Goal: Task Accomplishment & Management: Manage account settings

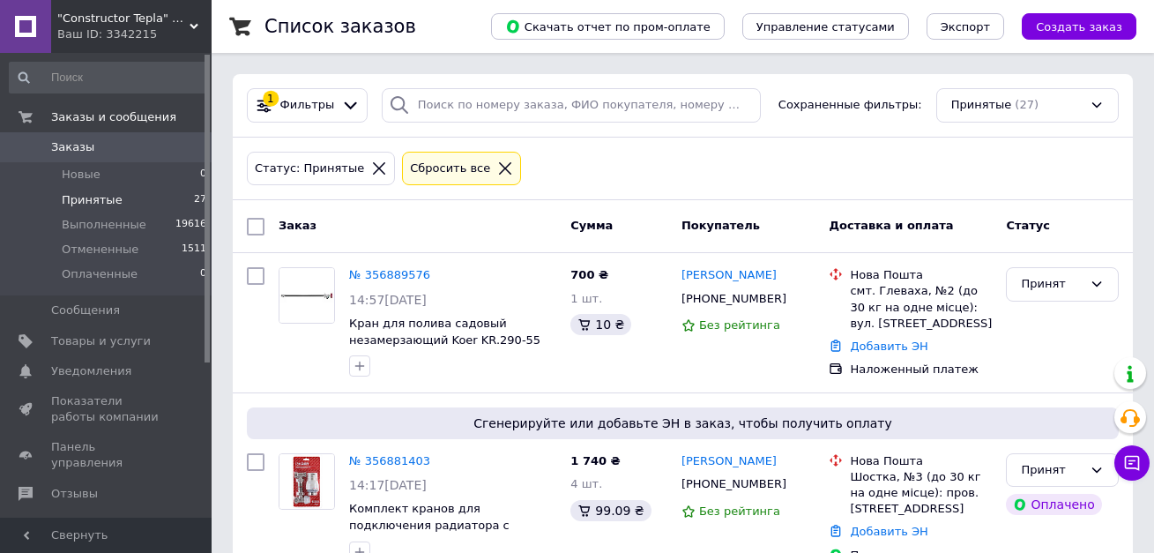
click at [75, 203] on span "Принятые" at bounding box center [92, 200] width 61 height 16
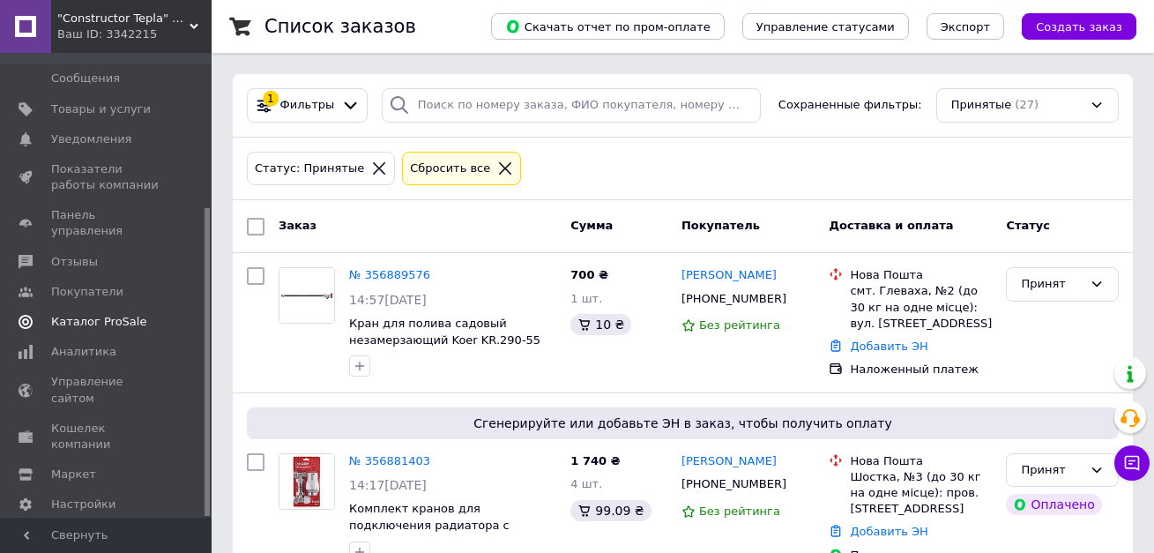
click at [108, 314] on span "Каталог ProSale" at bounding box center [98, 322] width 95 height 16
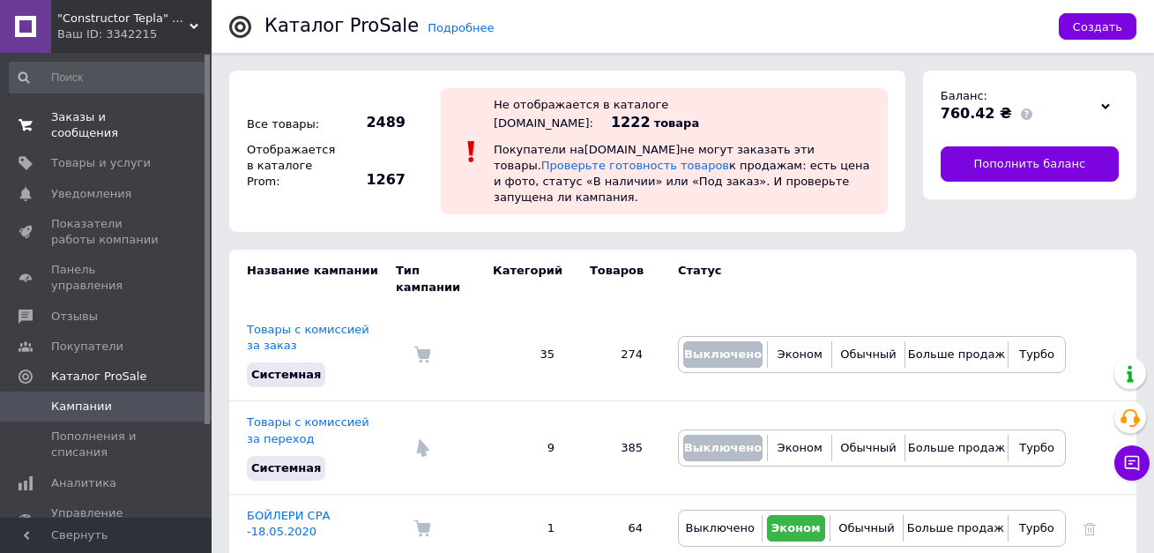
click at [109, 108] on link "Заказы и сообщения 0 0" at bounding box center [108, 125] width 217 height 46
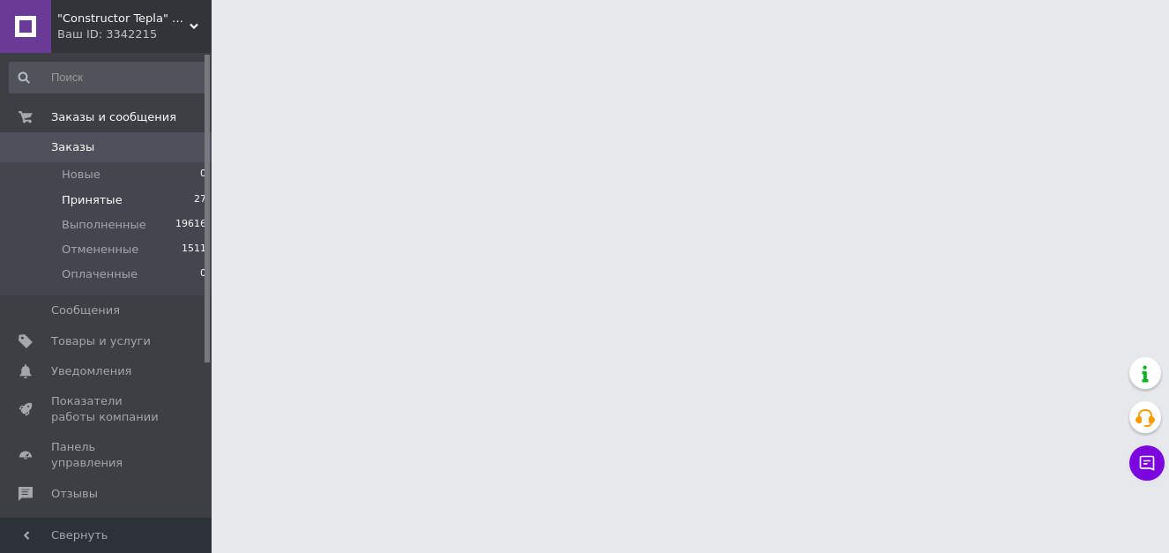
click at [87, 198] on span "Принятые" at bounding box center [92, 200] width 61 height 16
click at [91, 199] on span "Принятые" at bounding box center [92, 200] width 61 height 16
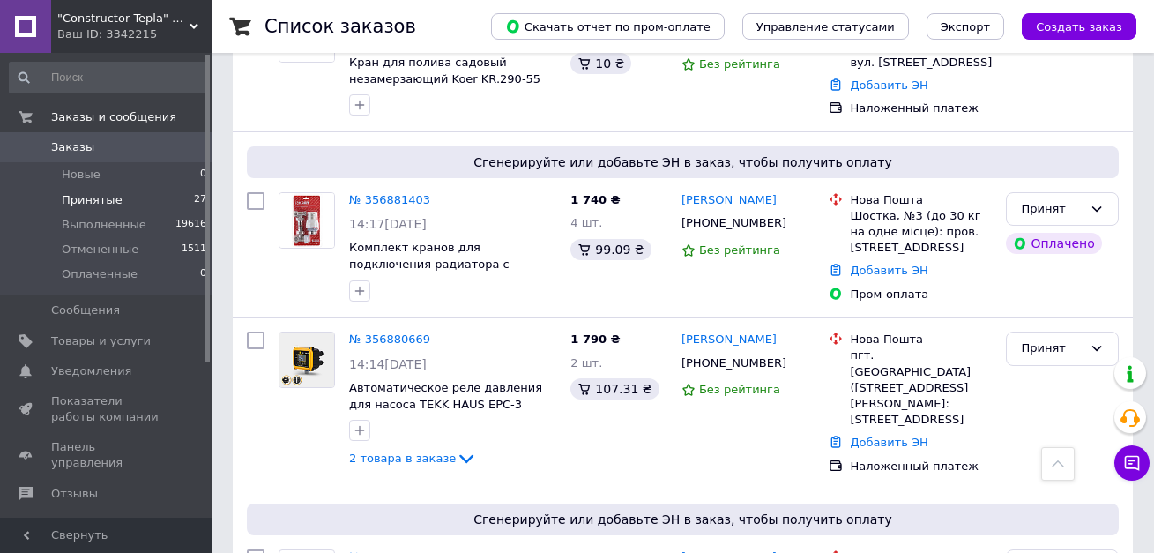
scroll to position [353, 0]
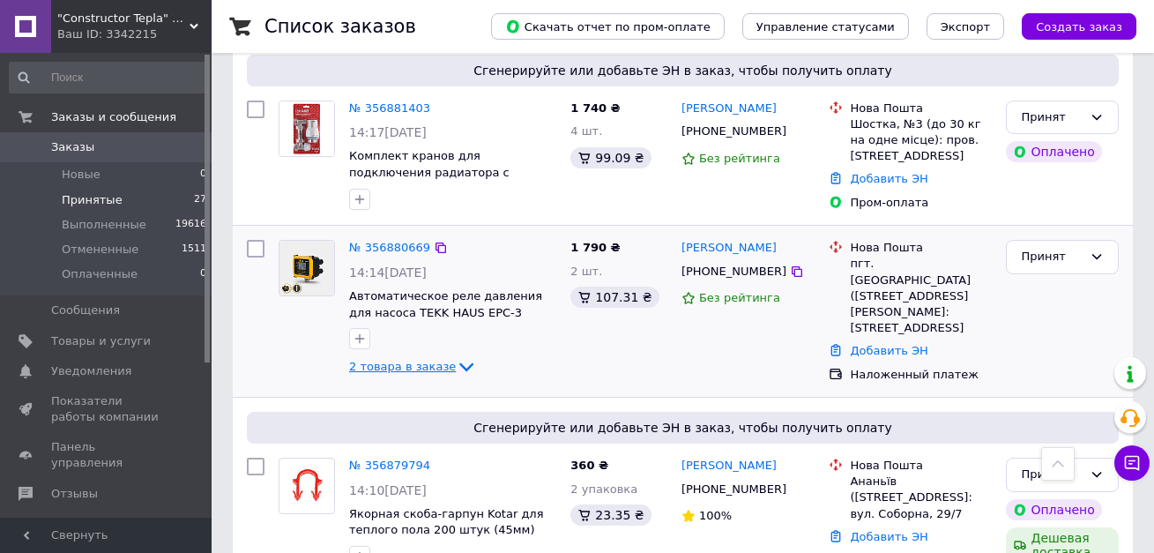
click at [438, 366] on span "2 товара в заказе" at bounding box center [402, 366] width 107 height 13
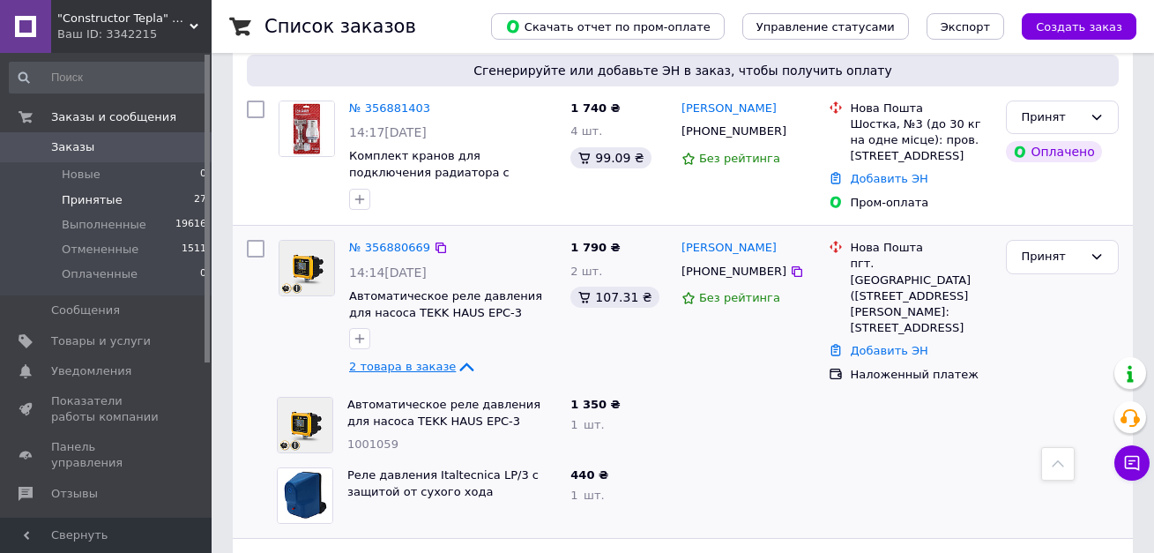
click at [438, 366] on span "2 товара в заказе" at bounding box center [402, 366] width 107 height 13
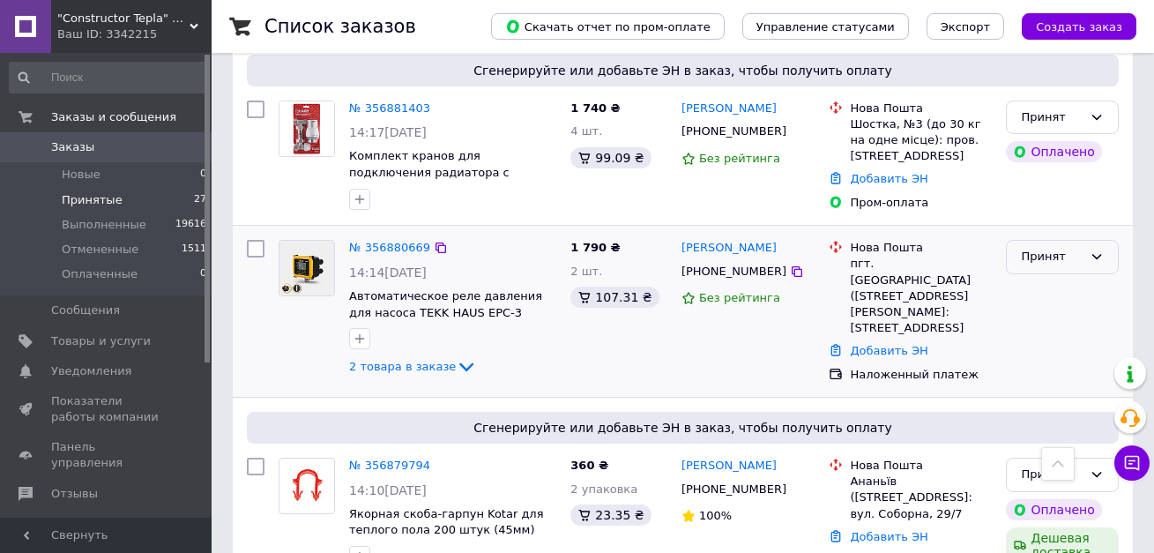
click at [1080, 255] on div "Принят" at bounding box center [1052, 257] width 62 height 19
click at [1065, 327] on li "Отменен" at bounding box center [1062, 326] width 111 height 33
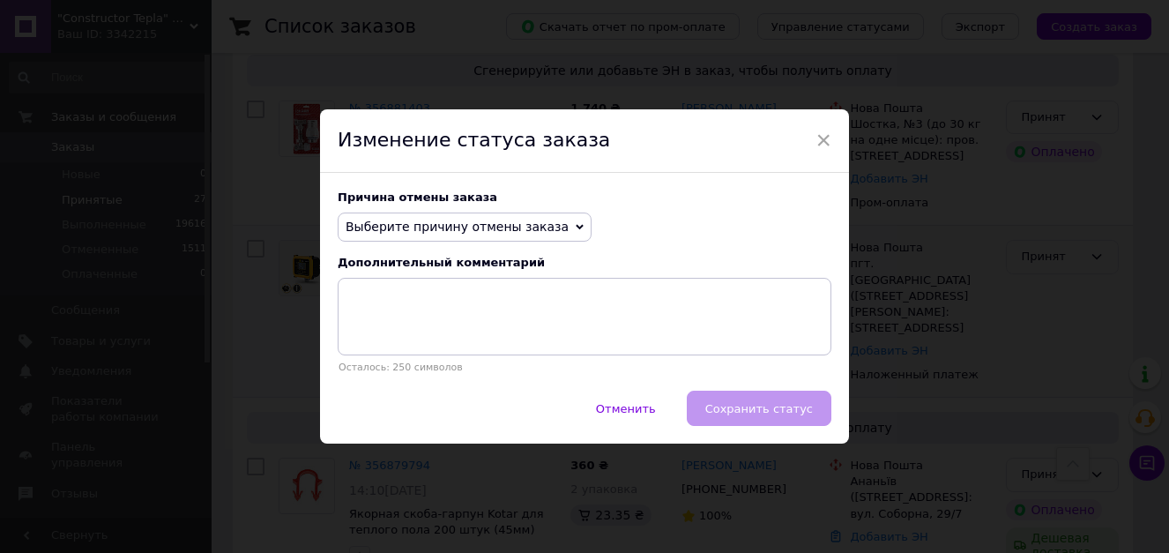
click at [447, 221] on span "Выберите причину отмены заказа" at bounding box center [457, 227] width 223 height 14
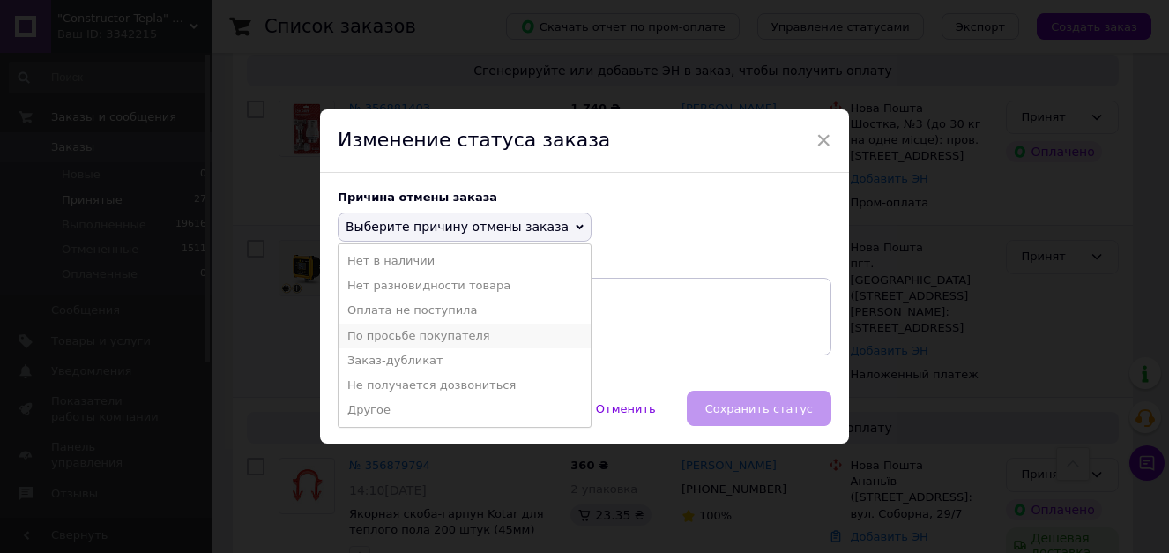
click at [427, 338] on li "По просьбе покупателя" at bounding box center [465, 336] width 252 height 25
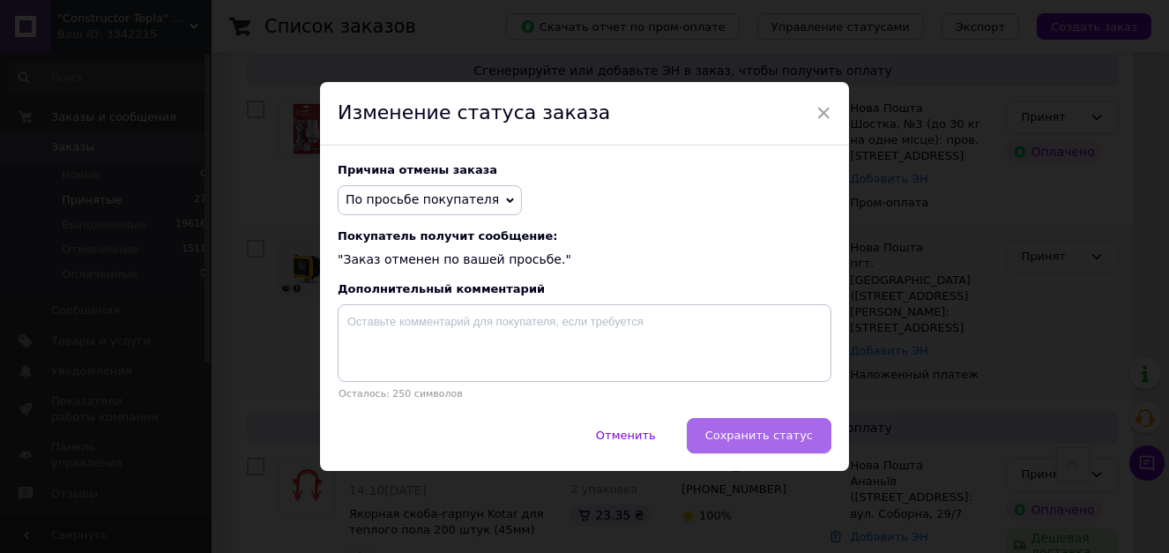
click at [771, 442] on span "Сохранить статус" at bounding box center [759, 435] width 108 height 13
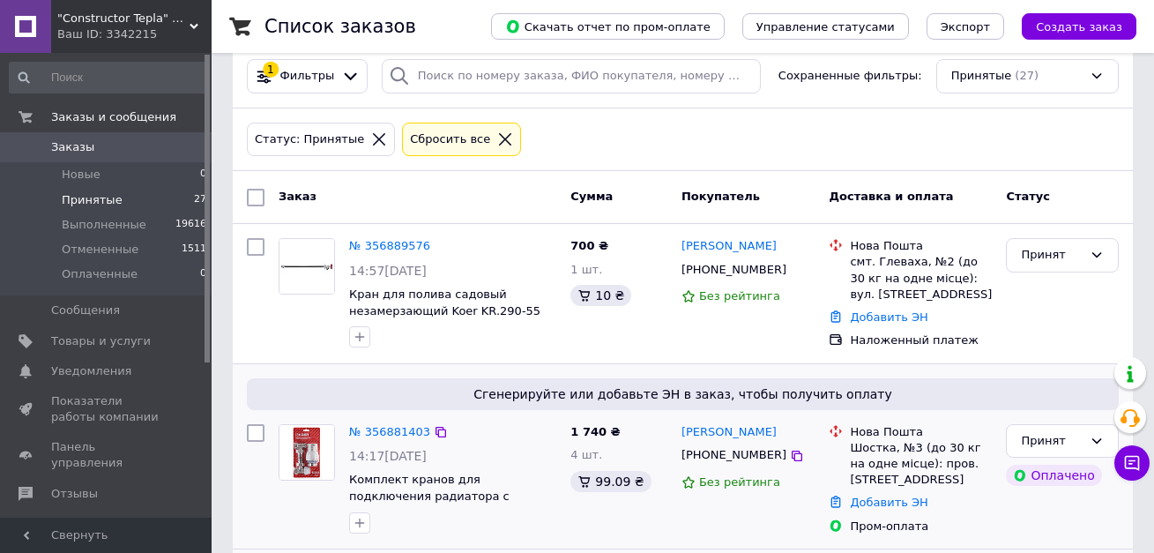
scroll to position [0, 0]
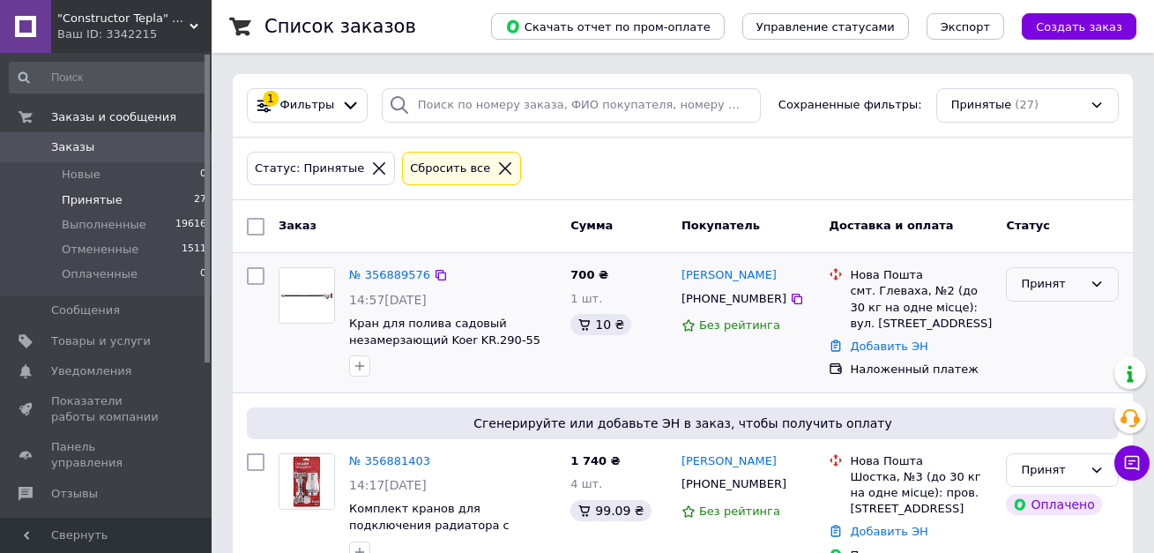
click at [1089, 285] on div "Принят" at bounding box center [1062, 284] width 113 height 34
click at [1038, 328] on li "Выполнен" at bounding box center [1062, 321] width 111 height 33
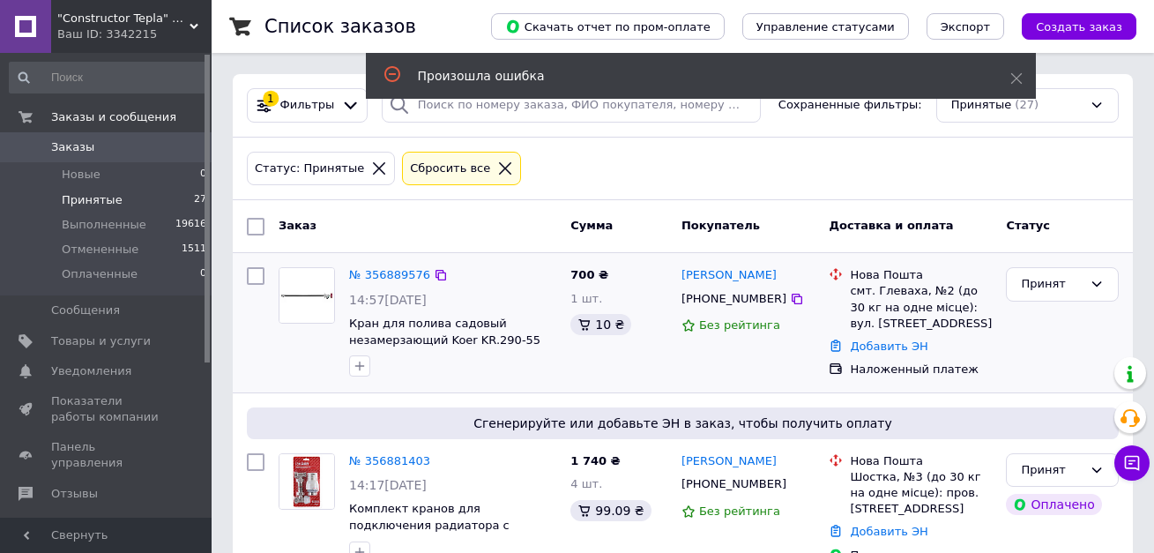
click at [81, 205] on span "Принятые" at bounding box center [92, 200] width 61 height 16
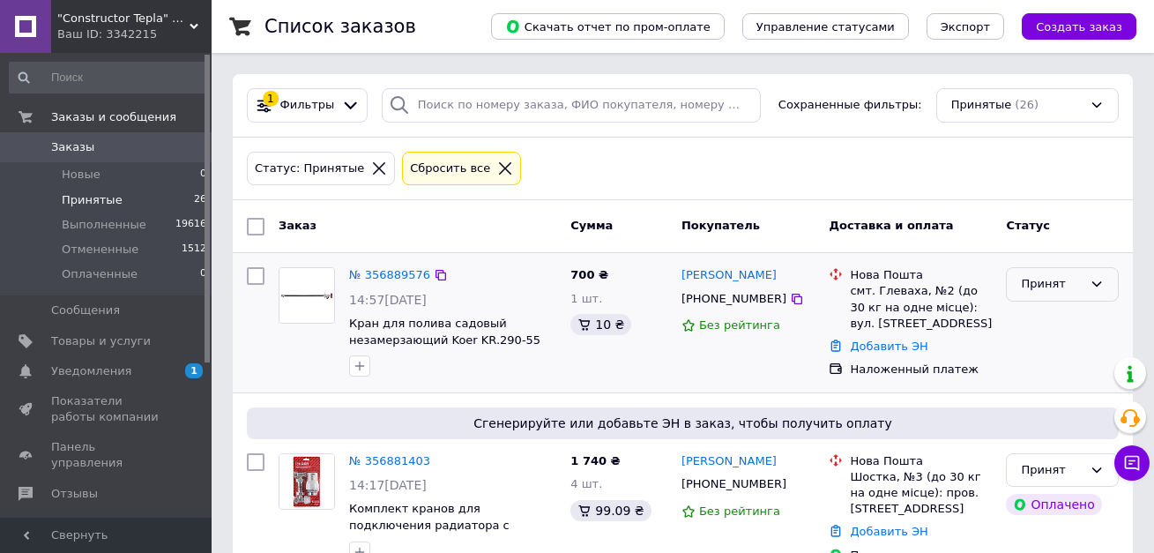
click at [1038, 281] on div "Принят" at bounding box center [1052, 284] width 62 height 19
click at [1048, 317] on li "Выполнен" at bounding box center [1062, 321] width 111 height 33
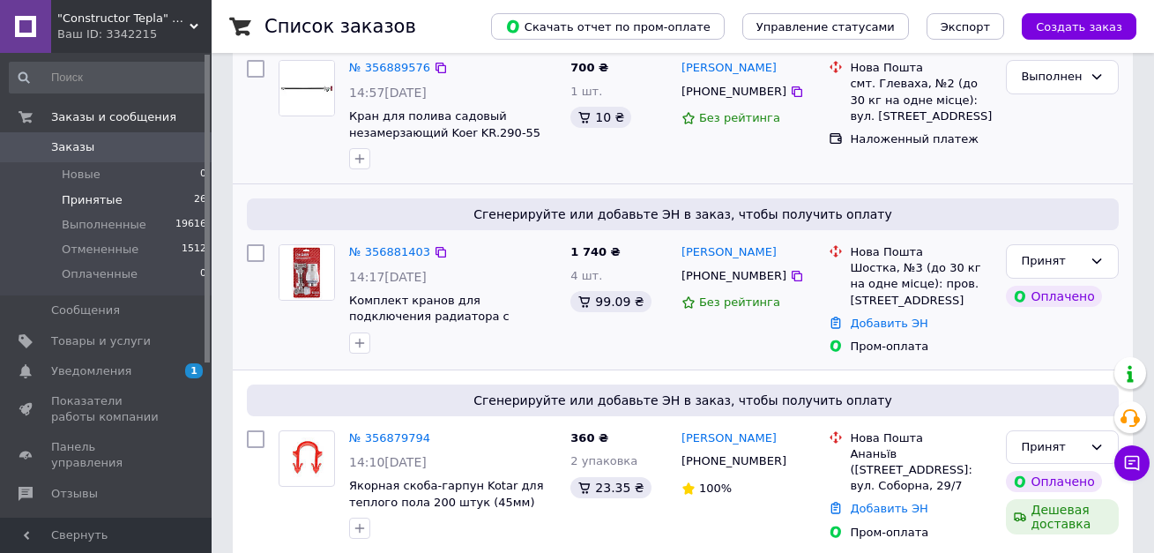
scroll to position [176, 0]
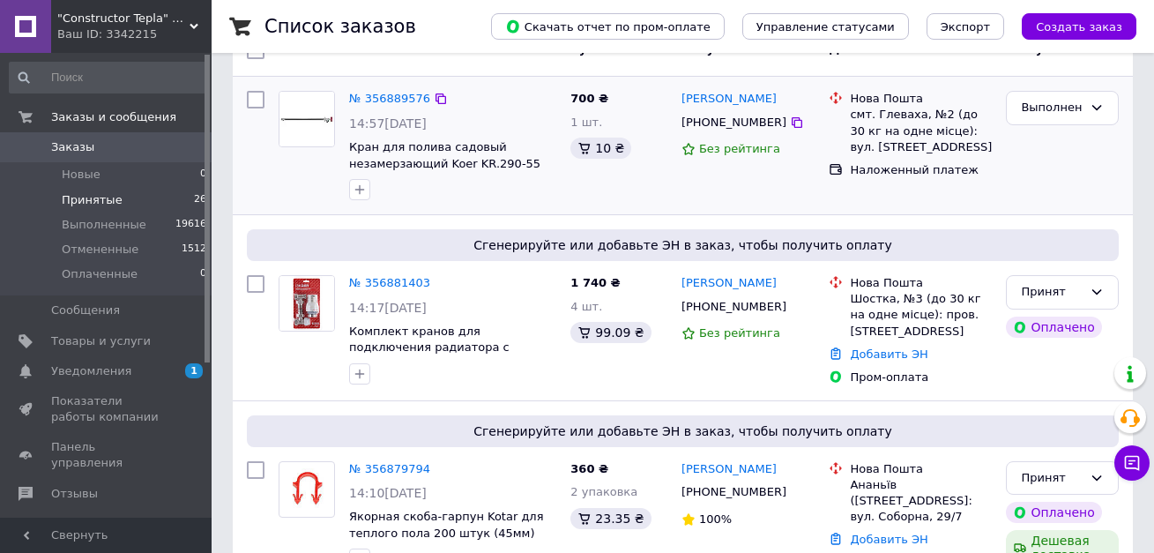
click at [68, 194] on span "Принятые" at bounding box center [92, 200] width 61 height 16
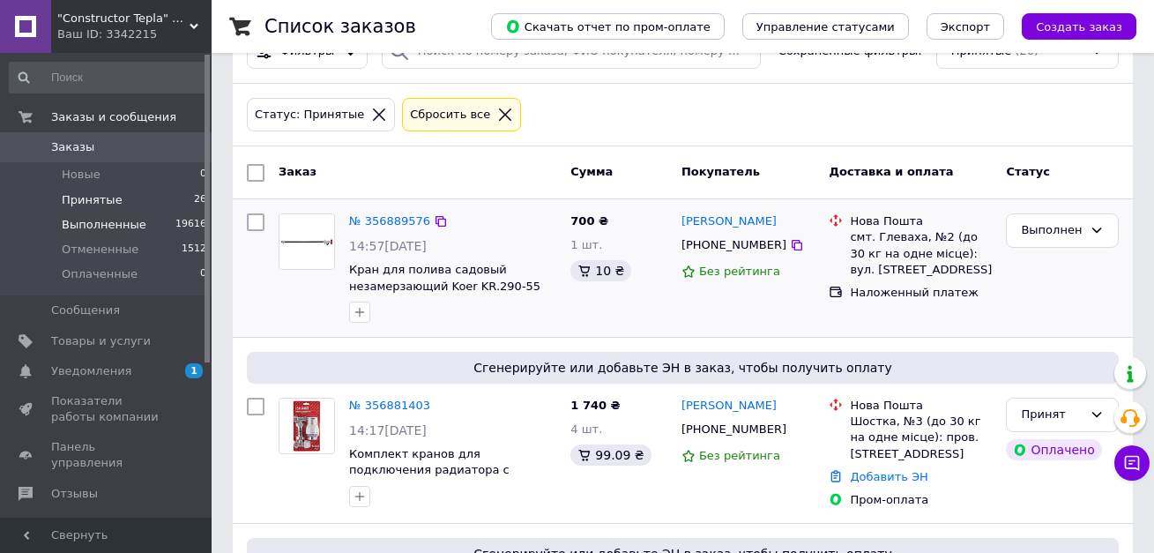
scroll to position [0, 0]
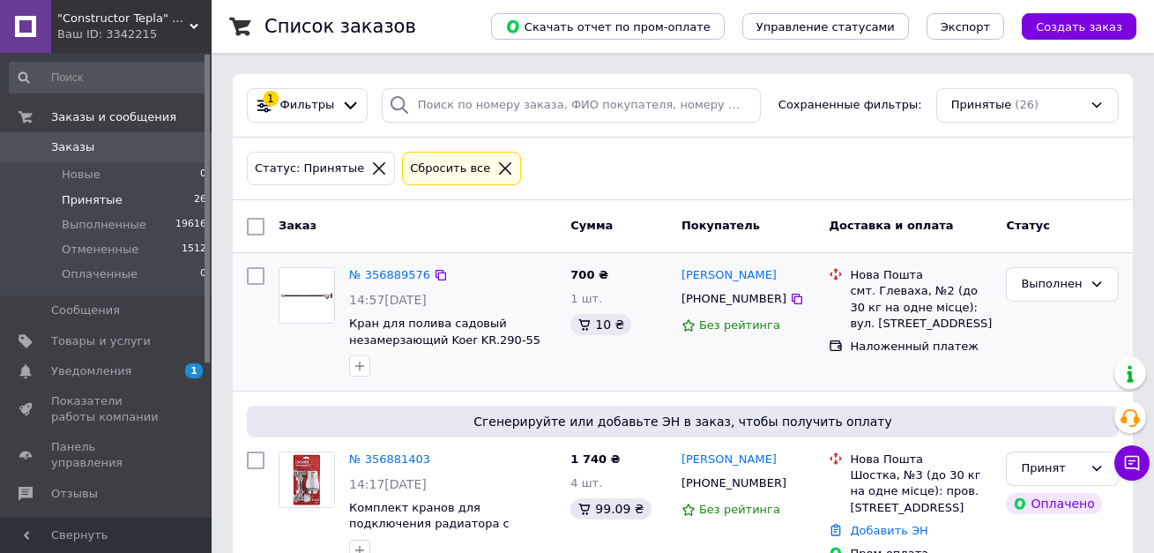
click at [87, 204] on span "Принятые" at bounding box center [92, 200] width 61 height 16
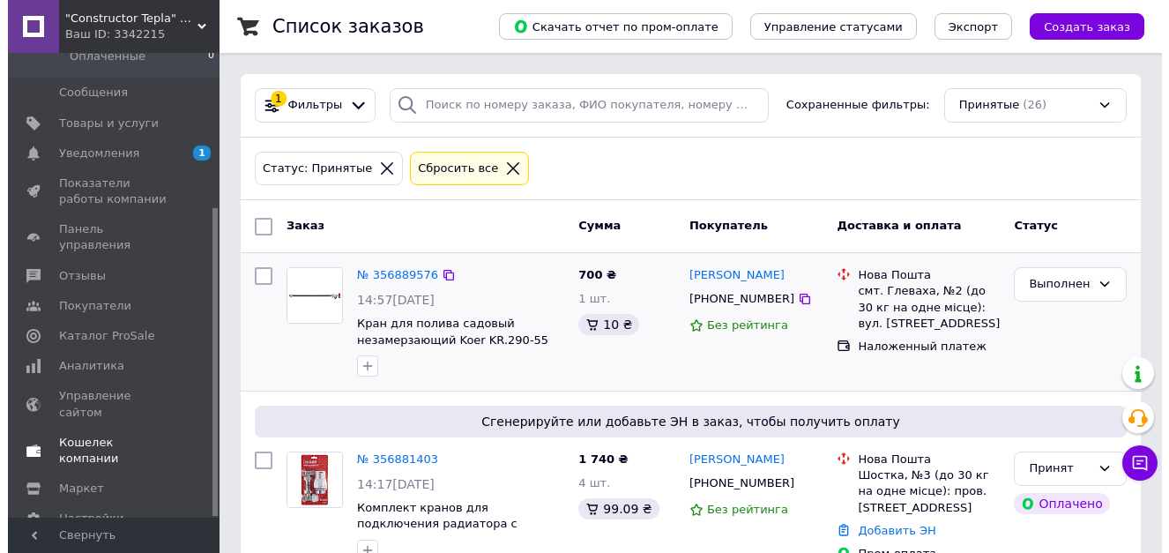
scroll to position [232, 0]
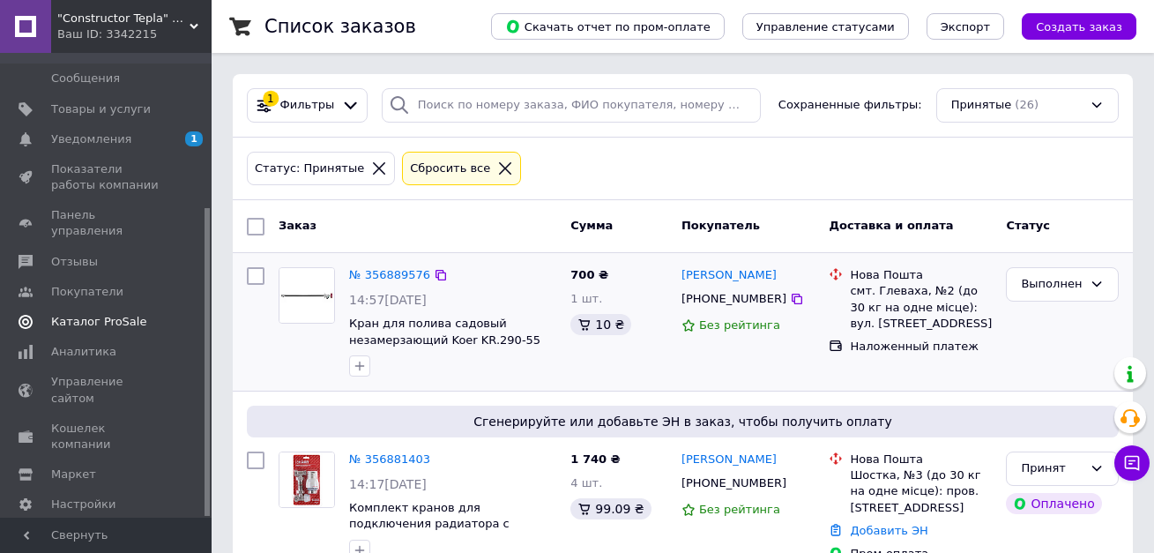
click at [111, 314] on span "Каталог ProSale" at bounding box center [98, 322] width 95 height 16
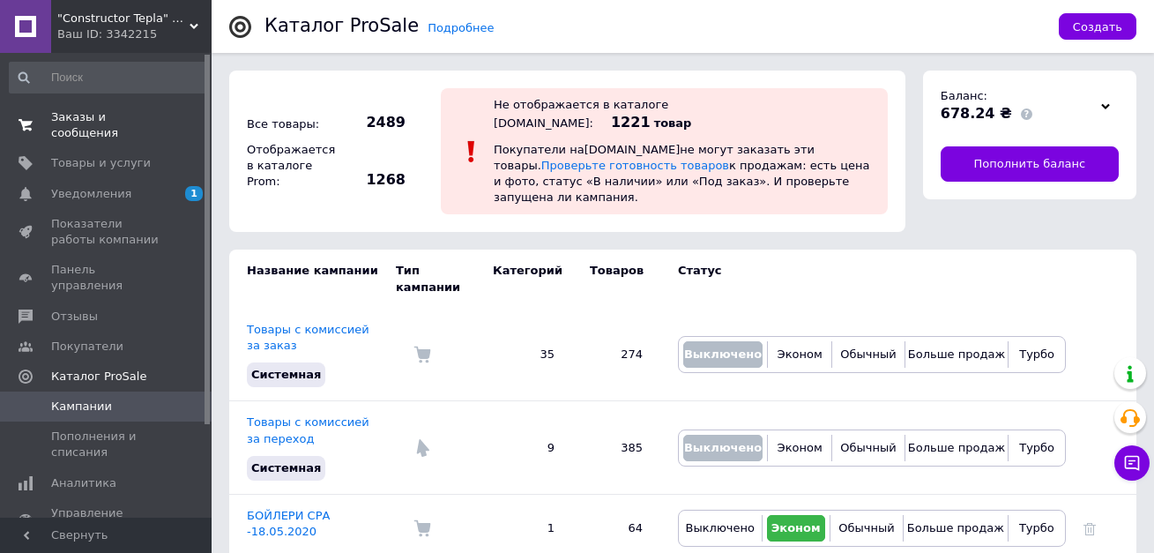
click at [121, 118] on span "Заказы и сообщения" at bounding box center [107, 125] width 112 height 32
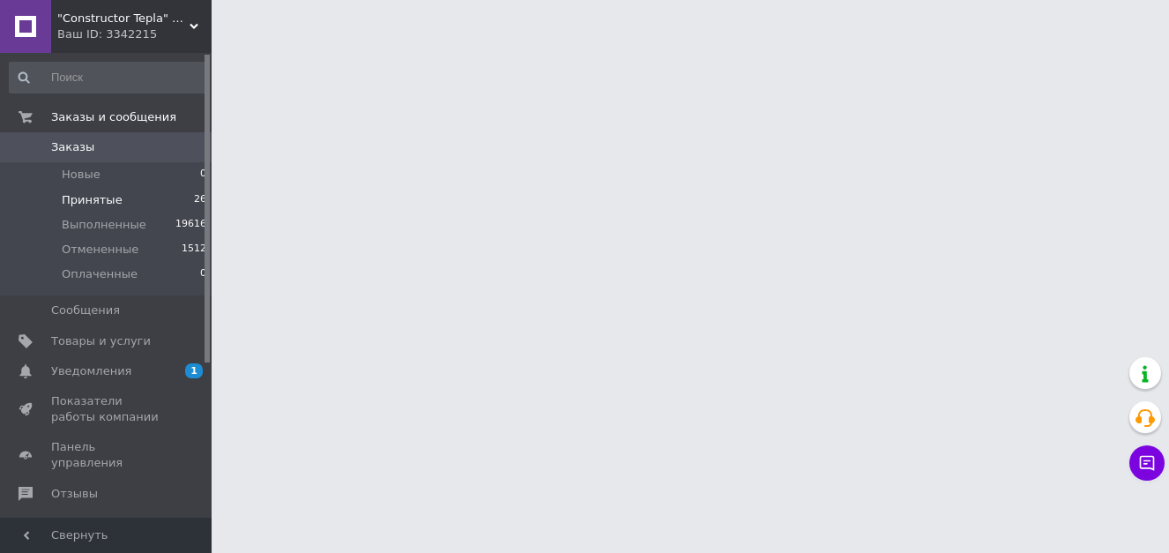
click at [87, 204] on span "Принятые" at bounding box center [92, 200] width 61 height 16
